Goal: Task Accomplishment & Management: Complete application form

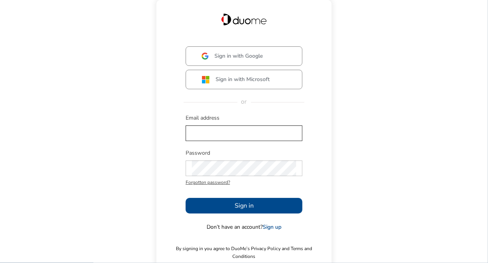
click at [208, 127] on div at bounding box center [244, 133] width 117 height 19
click at [210, 132] on input "text" at bounding box center [244, 133] width 104 height 16
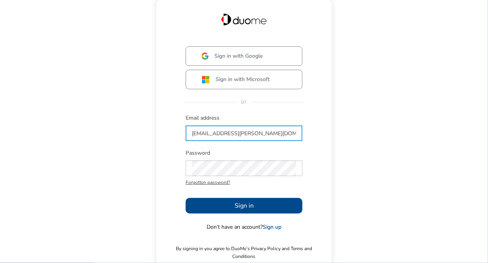
type input "[EMAIL_ADDRESS][PERSON_NAME][DOMAIN_NAME]"
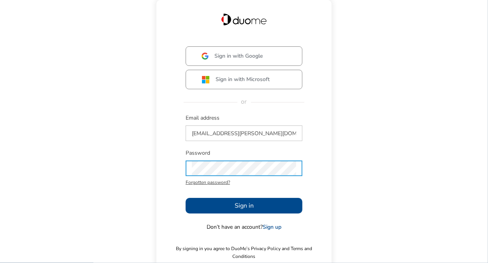
click at [219, 210] on button "Sign in" at bounding box center [244, 206] width 117 height 16
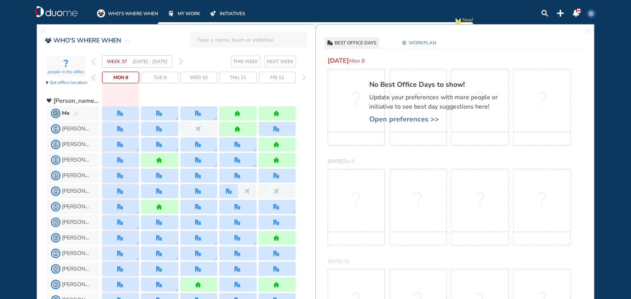
click at [419, 41] on span "WORKPLAN" at bounding box center [422, 43] width 28 height 8
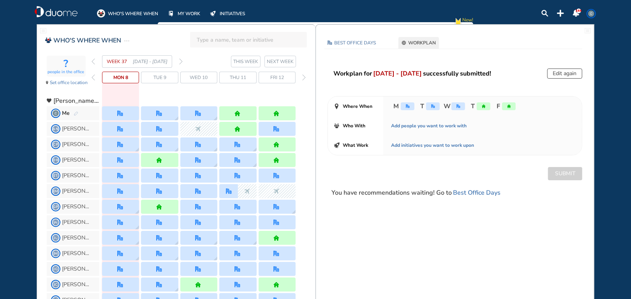
click at [406, 106] on img "office" at bounding box center [408, 106] width 4 height 4
click at [565, 74] on button "Edit again" at bounding box center [564, 74] width 35 height 10
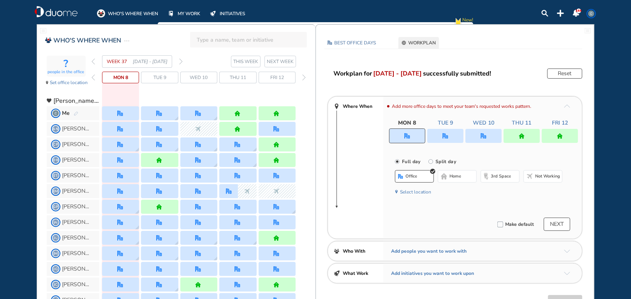
click at [407, 137] on img "office" at bounding box center [407, 136] width 6 height 6
click at [453, 178] on span "home" at bounding box center [455, 176] width 12 height 6
click at [521, 137] on img "home" at bounding box center [522, 136] width 6 height 6
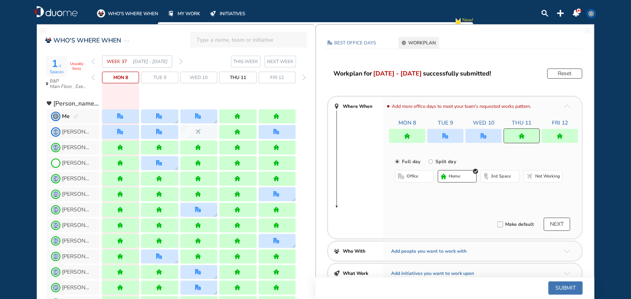
click at [408, 178] on span "office" at bounding box center [413, 176] width 12 height 6
click at [568, 290] on button "Submit" at bounding box center [565, 288] width 34 height 13
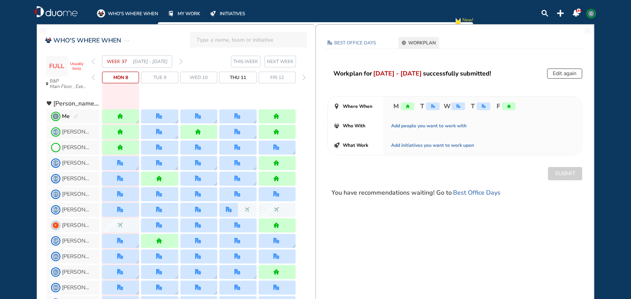
click at [96, 79] on div "Mon 8 Tue 9 Wed 10 Thu 11 Fri 12" at bounding box center [200, 78] width 216 height 12
click at [122, 78] on span "Mon 8" at bounding box center [120, 78] width 15 height 8
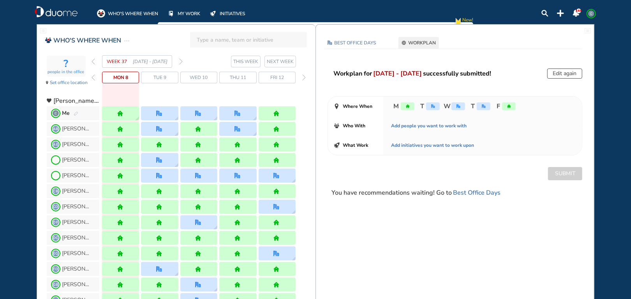
click at [433, 46] on span "WORKPLAN" at bounding box center [422, 43] width 28 height 8
click at [418, 44] on span "WORKPLAN" at bounding box center [422, 43] width 28 height 8
drag, startPoint x: 560, startPoint y: 76, endPoint x: 550, endPoint y: 75, distance: 9.8
click at [561, 76] on button "Edit again" at bounding box center [564, 74] width 35 height 10
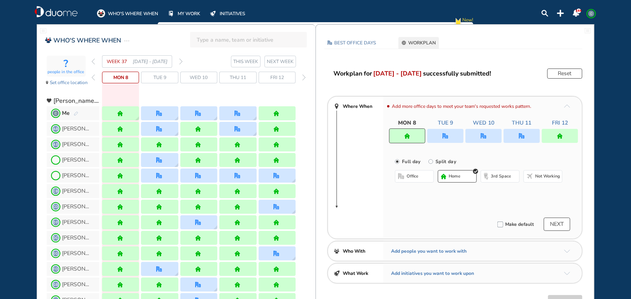
click at [401, 145] on div "Add more office days to meet your team's requested works pattern. Mon 8 Tue 9 W…" at bounding box center [482, 168] width 199 height 142
click at [407, 139] on div at bounding box center [407, 135] width 36 height 15
click at [414, 176] on span "office" at bounding box center [413, 176] width 12 height 6
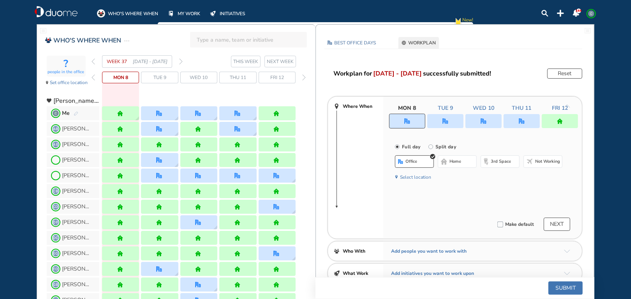
click at [519, 123] on img "office" at bounding box center [522, 121] width 6 height 6
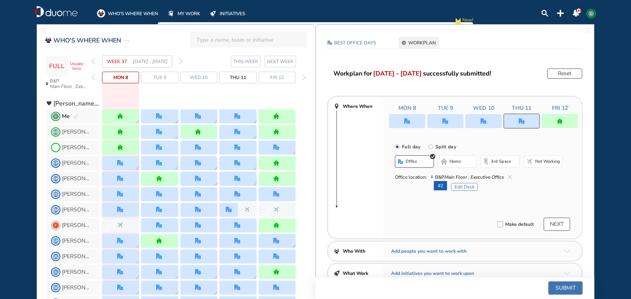
click at [455, 163] on span "home" at bounding box center [455, 161] width 12 height 6
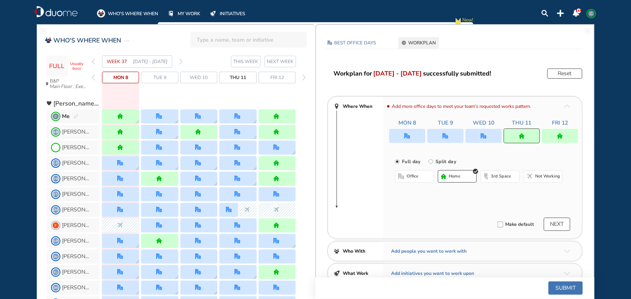
drag, startPoint x: 568, startPoint y: 290, endPoint x: 418, endPoint y: 226, distance: 163.3
click at [568, 290] on button "Submit" at bounding box center [565, 288] width 34 height 13
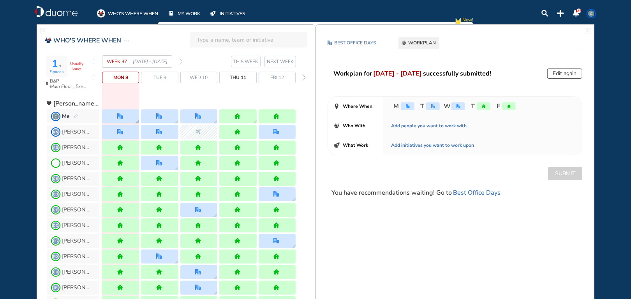
click at [124, 115] on div at bounding box center [120, 116] width 7 height 6
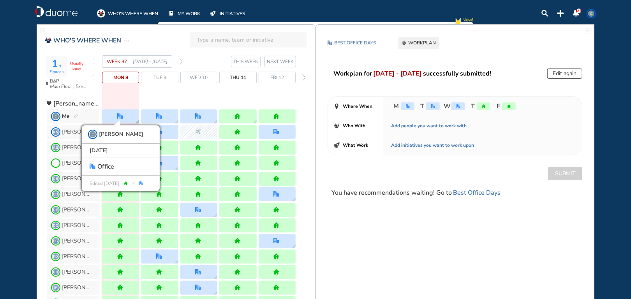
click at [104, 167] on span "office" at bounding box center [105, 166] width 17 height 9
click at [119, 77] on span "Mon 8" at bounding box center [120, 78] width 15 height 8
